Goal: Ask a question

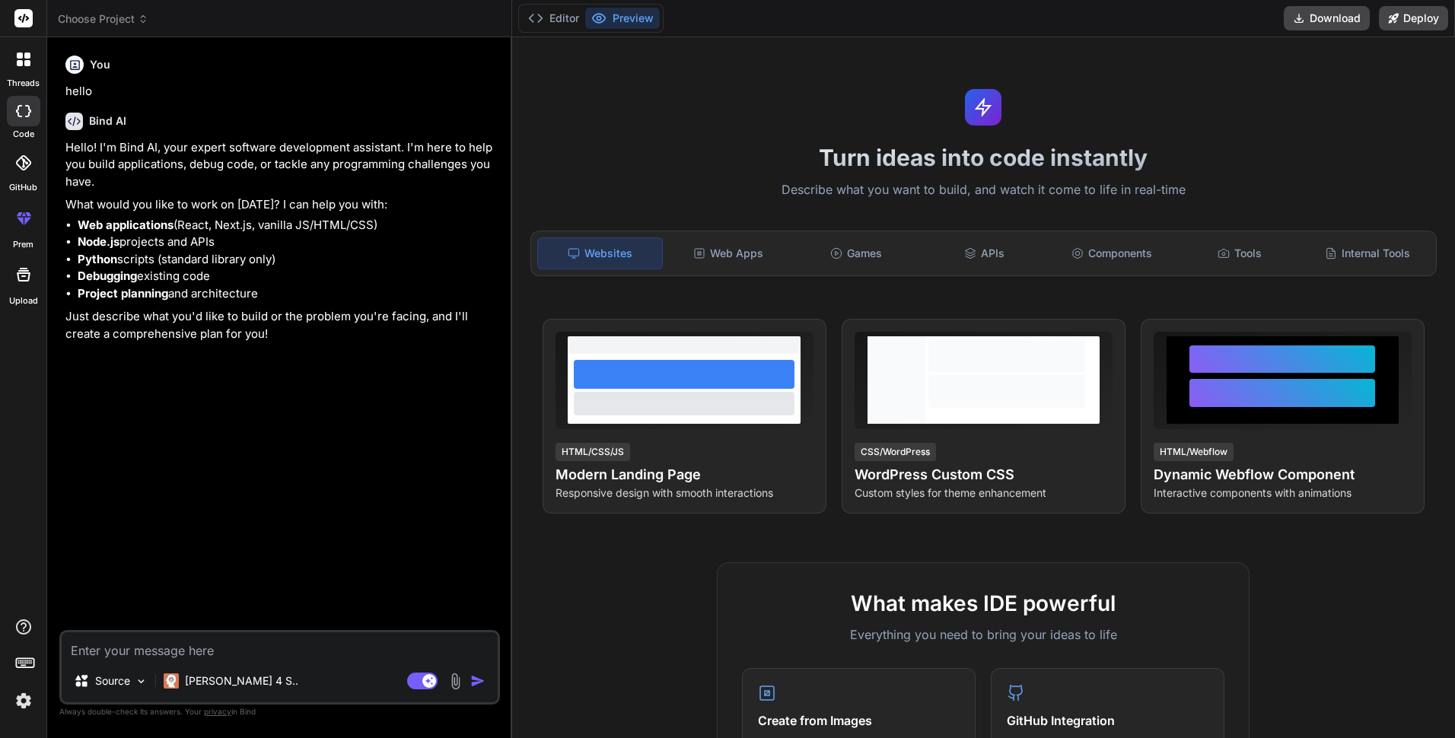
type textarea "x"
type textarea "u"
type textarea "x"
type textarea "up"
type textarea "x"
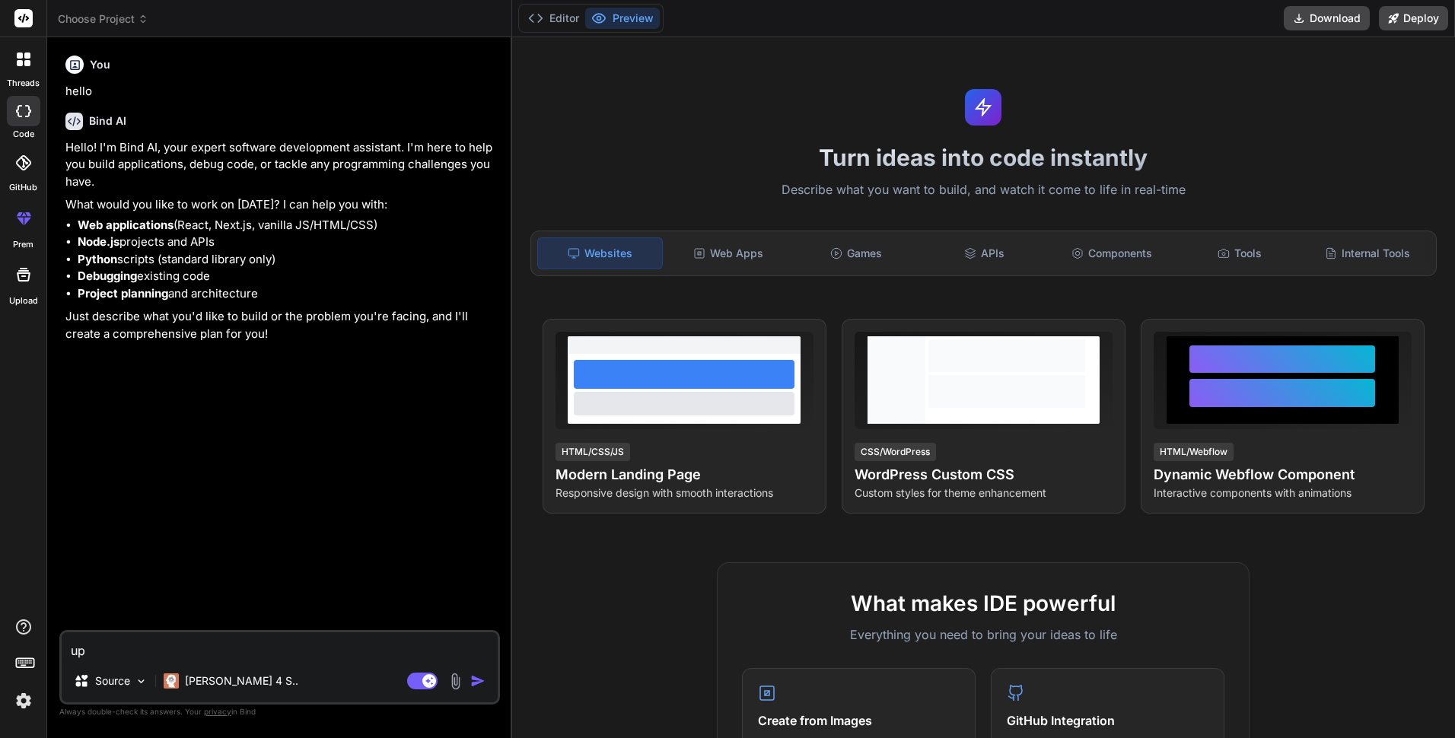
type textarea "upb"
type textarea "x"
type textarea "upbg"
type textarea "x"
type textarea "upbge"
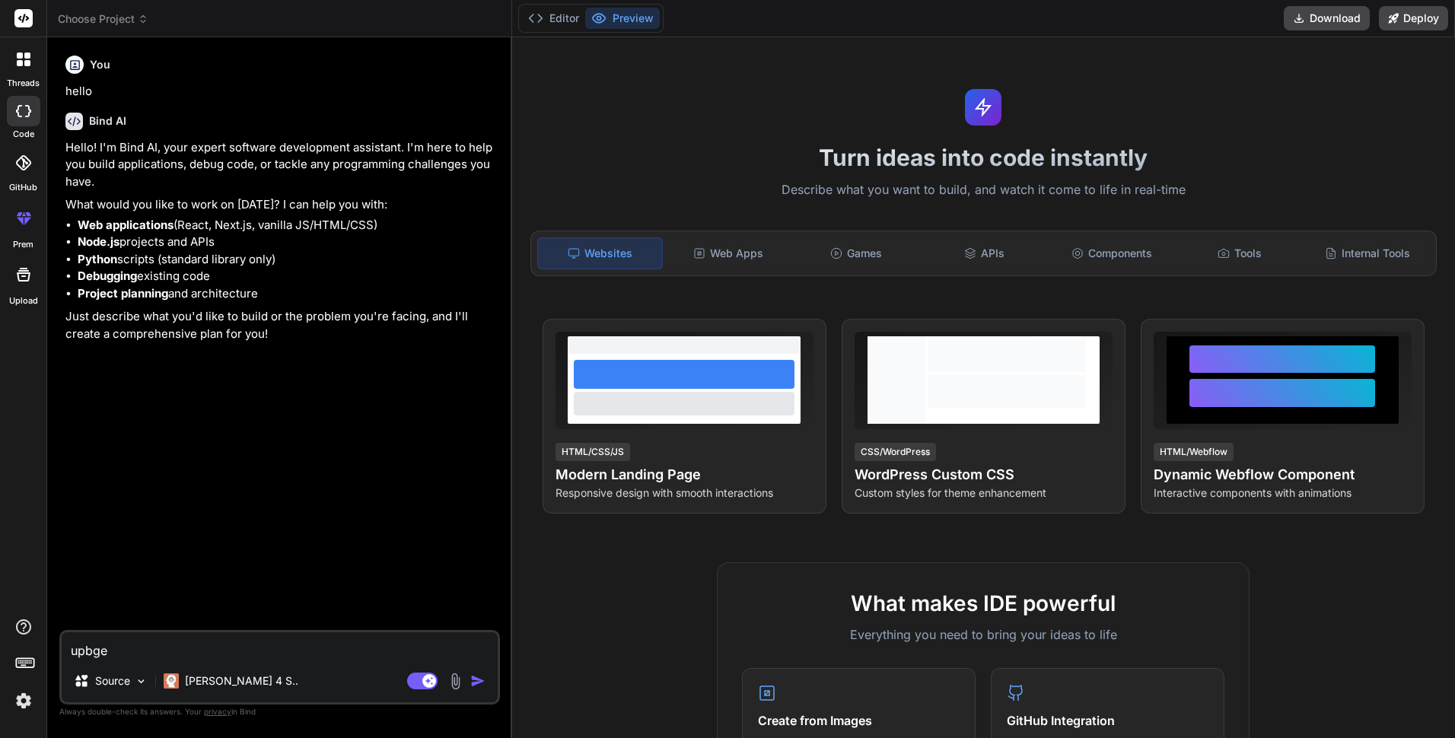
type textarea "x"
type textarea "upbge"
type textarea "x"
type textarea "upbge f"
type textarea "x"
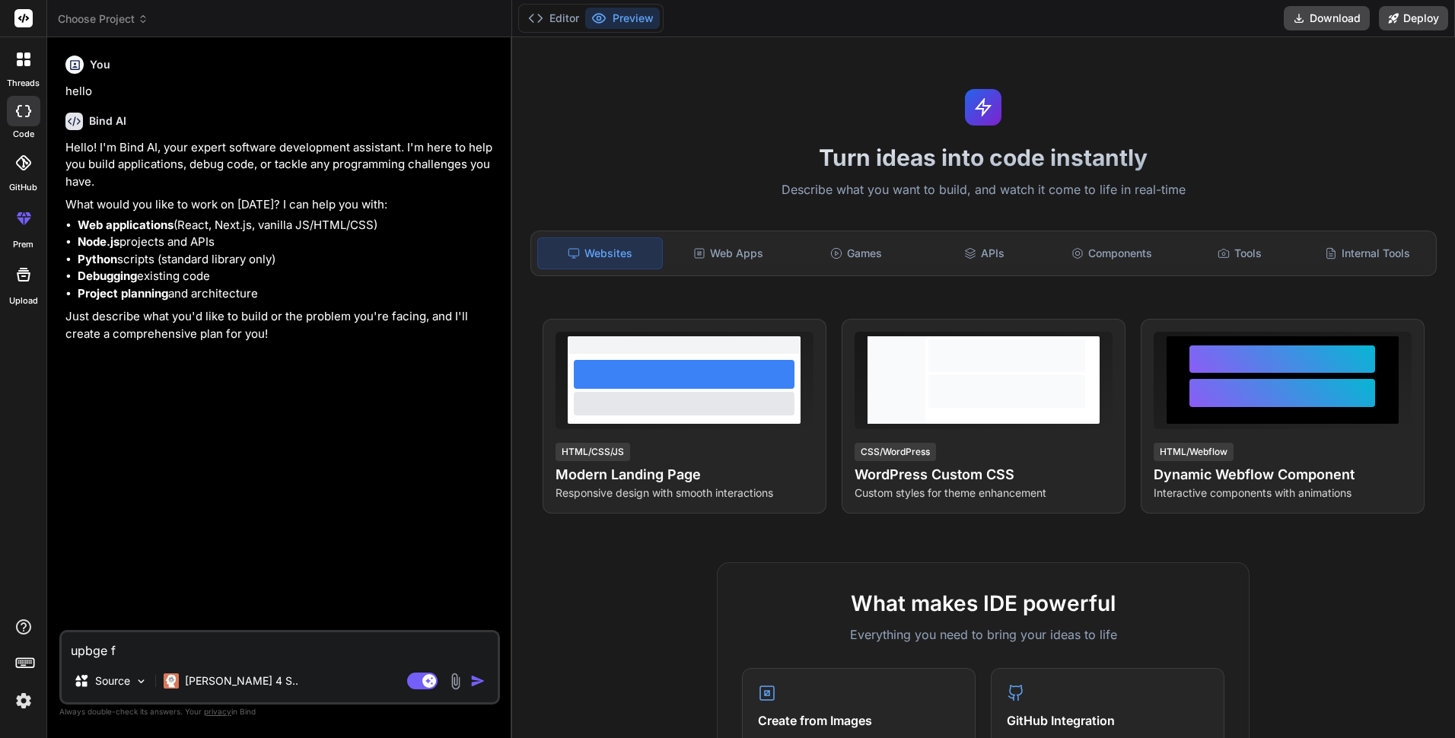
type textarea "upbge fp"
type textarea "x"
type textarea "upbge fps"
type textarea "x"
type textarea "upbge fps"
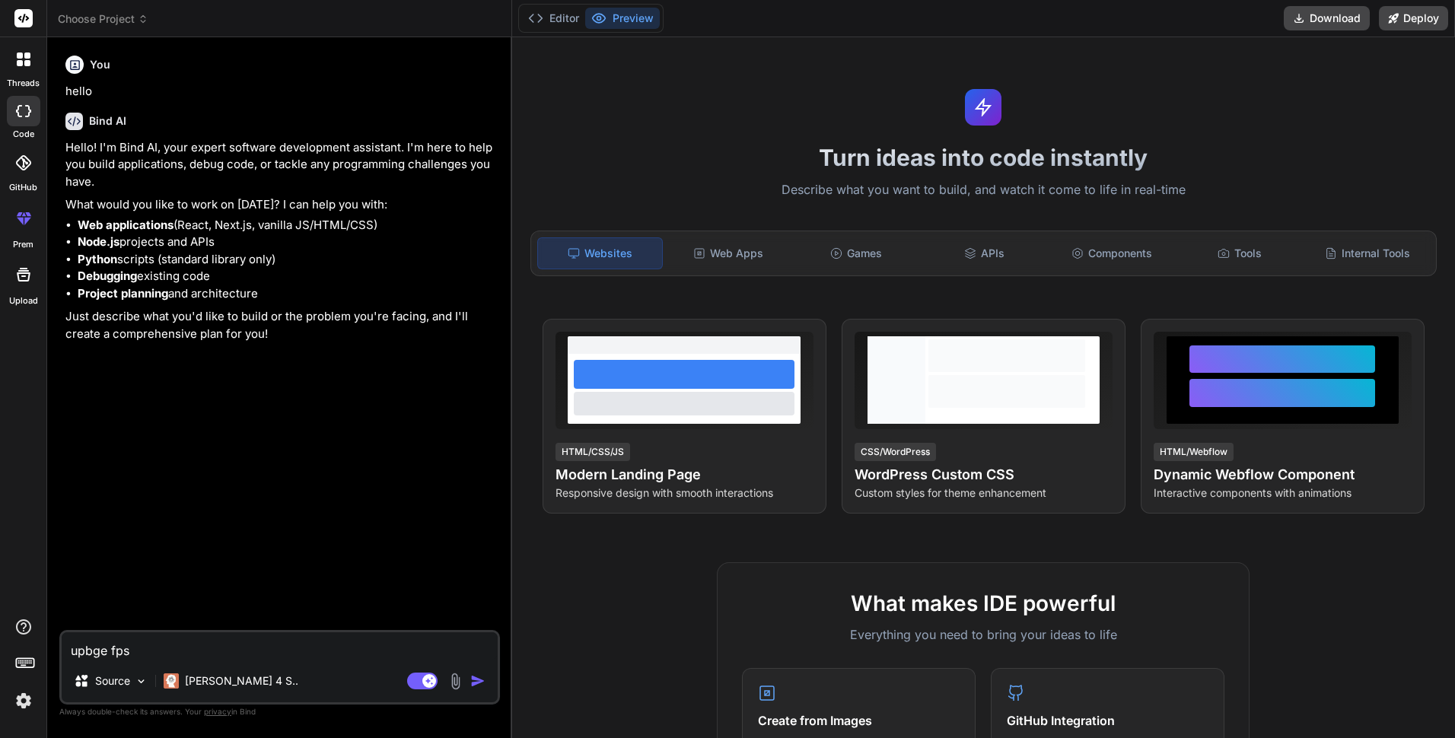
type textarea "x"
type textarea "upbge fps s"
type textarea "x"
type textarea "upbge fps sc"
type textarea "x"
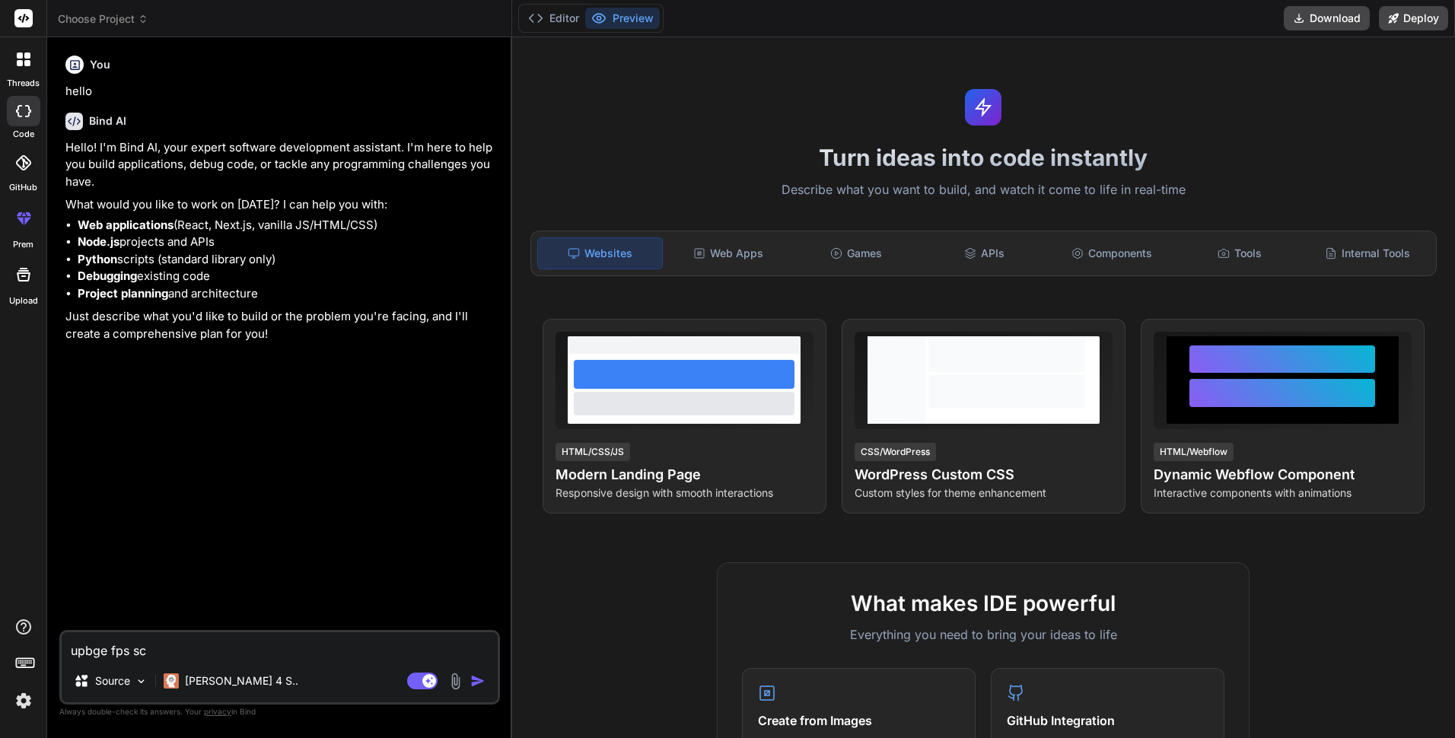
type textarea "upbge fps sci"
type textarea "x"
type textarea "upbge fps scif"
type textarea "x"
type textarea "upbge fps scifi"
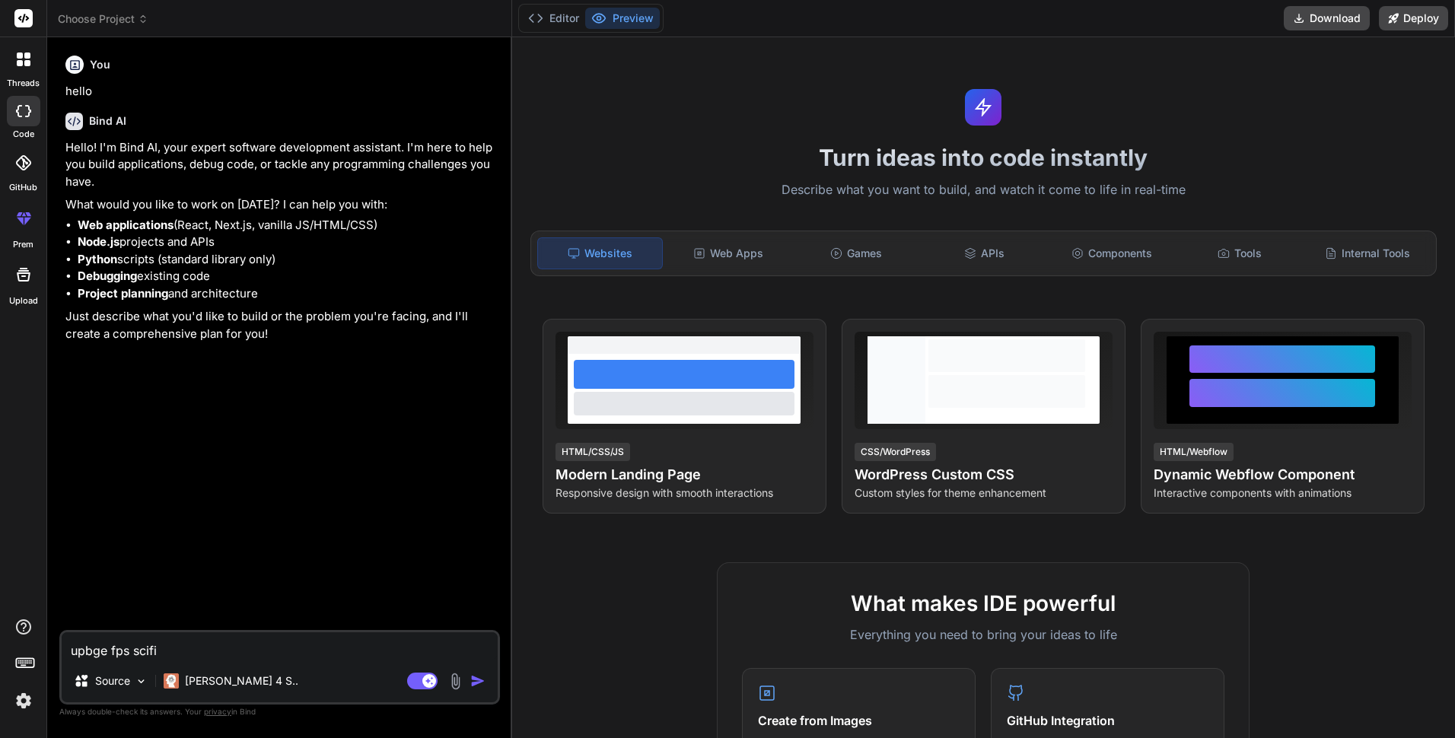
type textarea "x"
type textarea "upbge fps scifi"
type textarea "x"
type textarea "upbge fps scifi g"
type textarea "x"
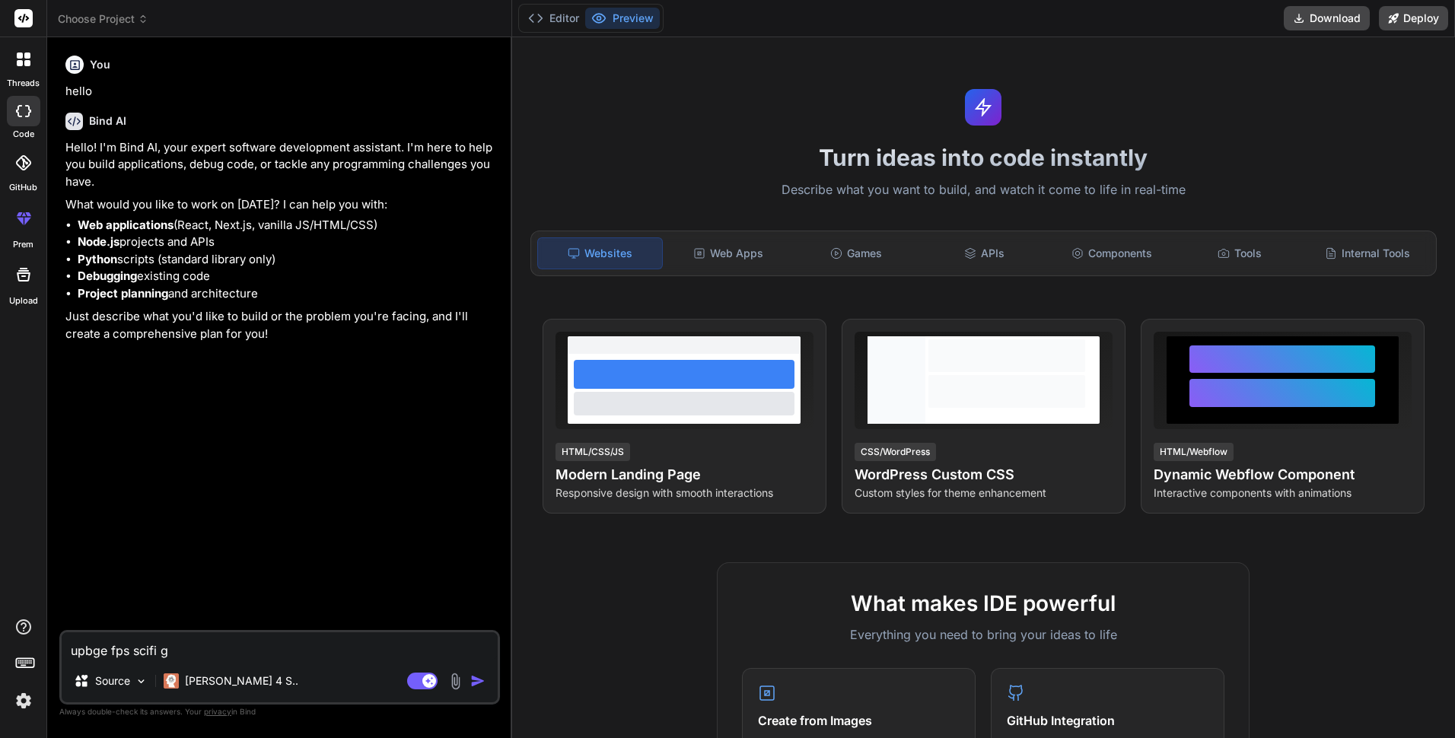
type textarea "upbge fps scifi ga"
type textarea "x"
type textarea "upbge fps scifi gam"
type textarea "x"
type textarea "upbge fps scifi game"
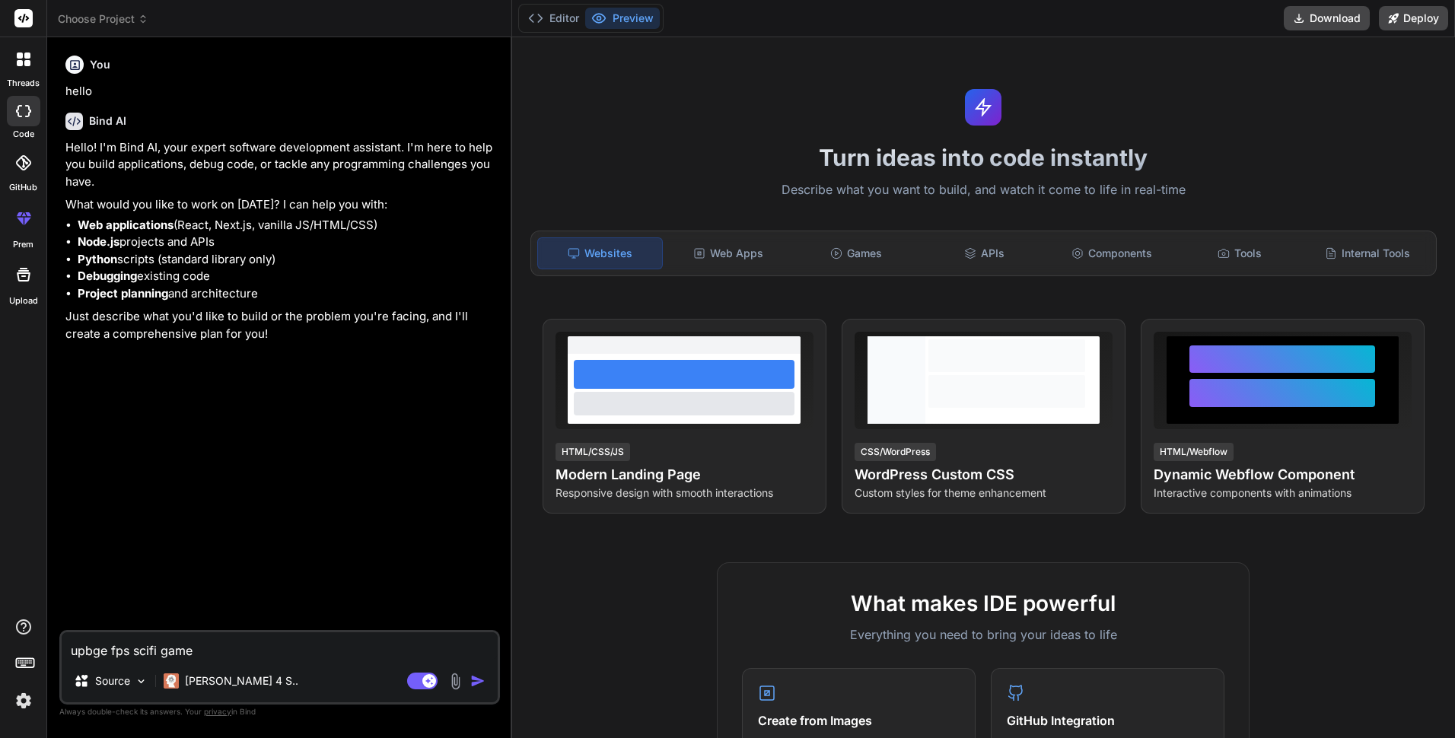
type textarea "x"
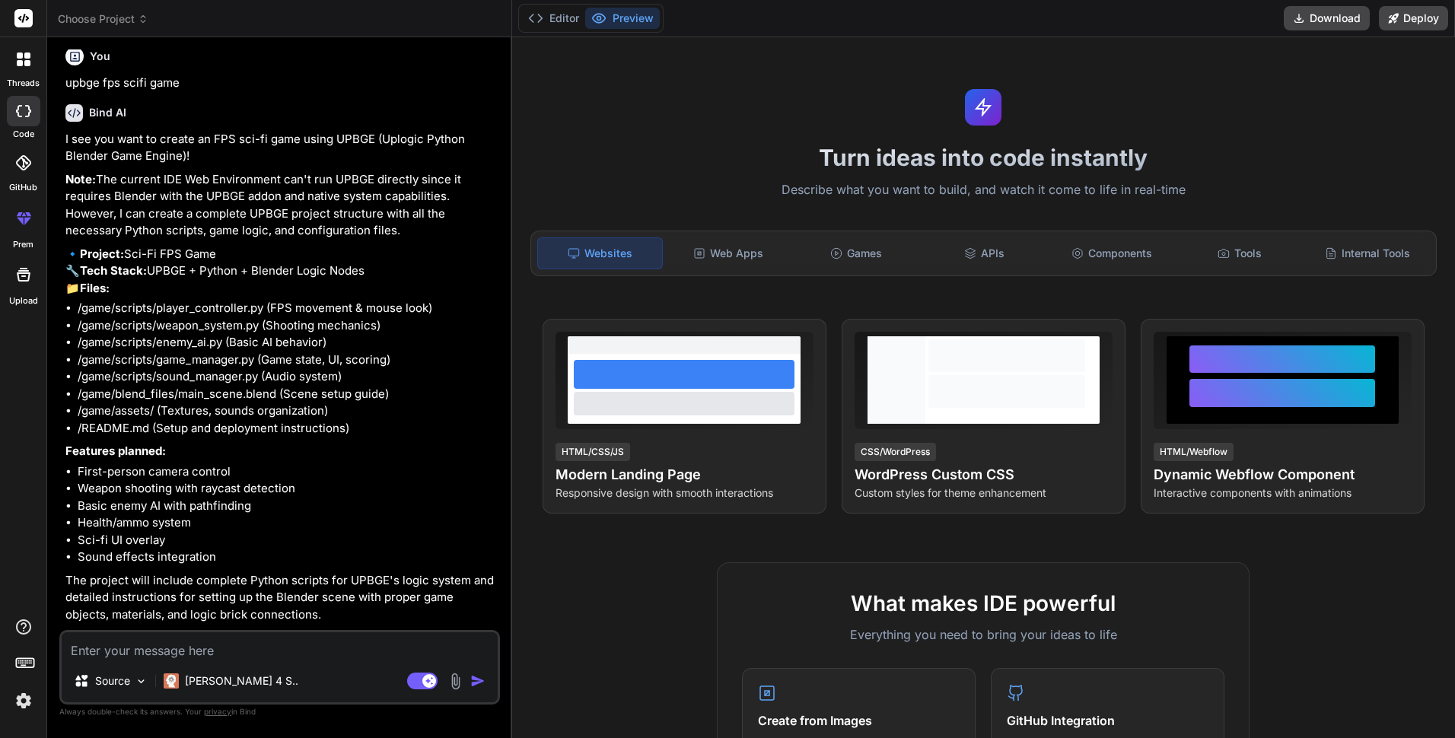
scroll to position [358, 0]
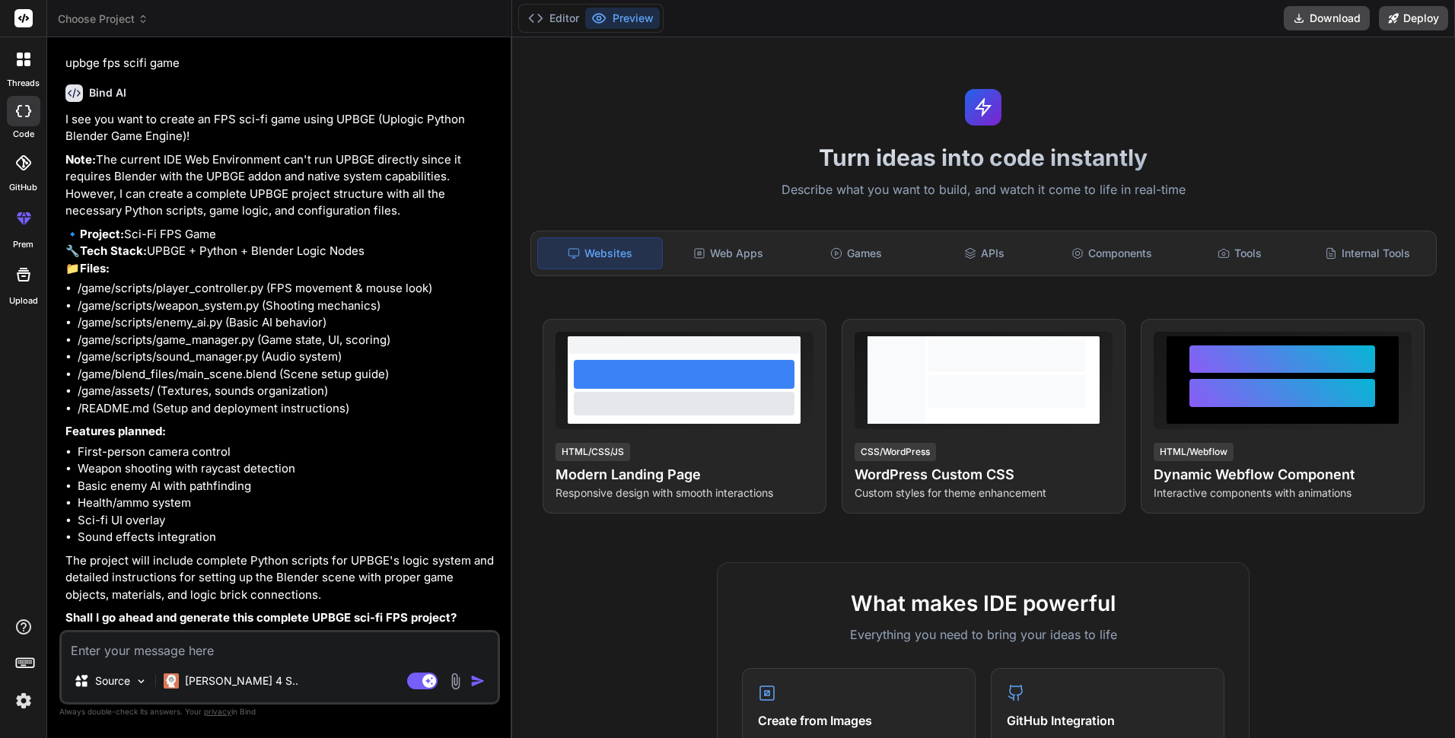
click at [347, 647] on textarea at bounding box center [280, 645] width 436 height 27
type textarea "x"
type textarea "y"
type textarea "x"
type textarea "ye"
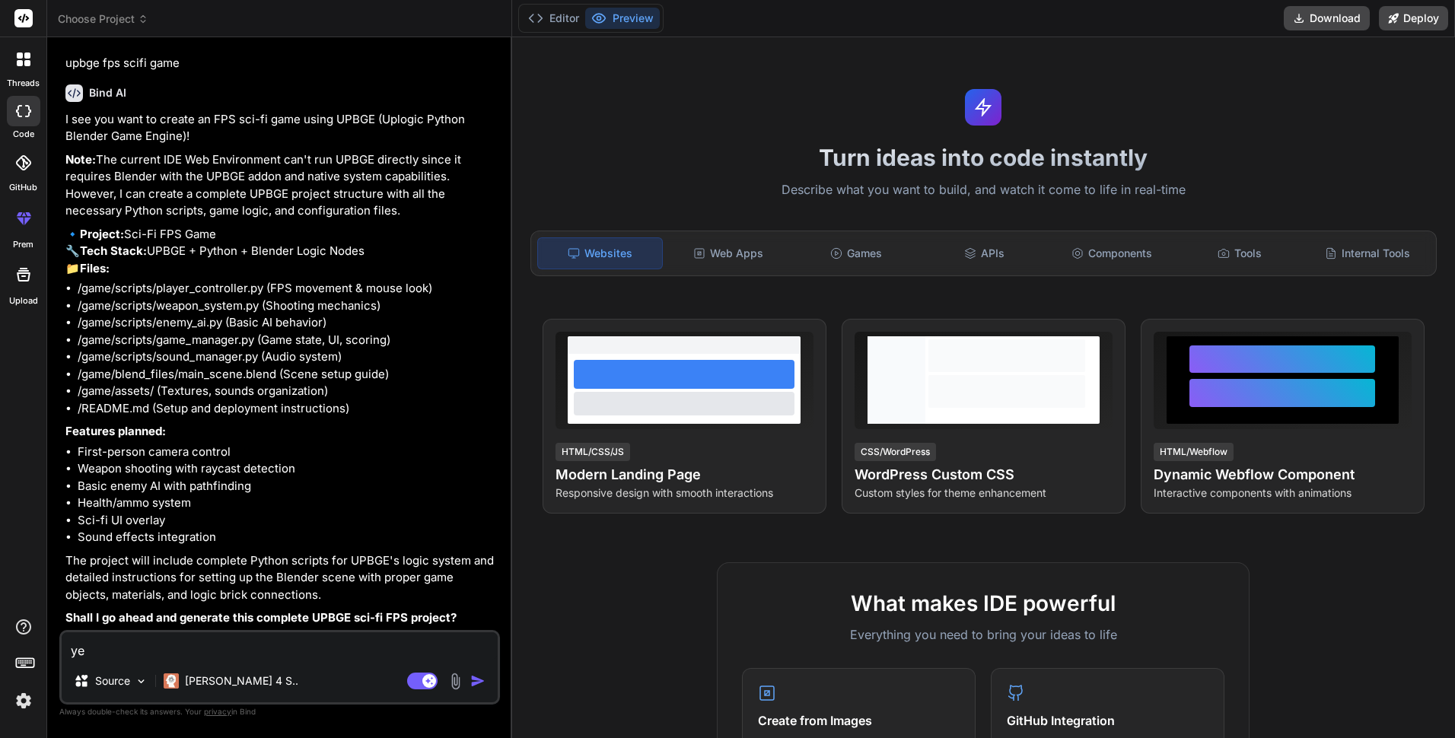
type textarea "x"
type textarea "yes"
type textarea "x"
